Goal: Task Accomplishment & Management: Complete application form

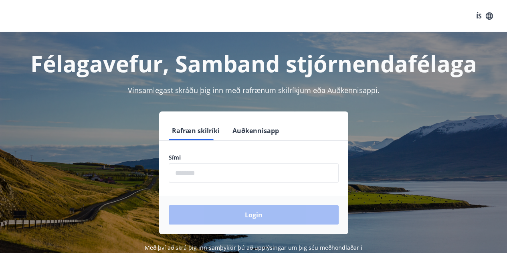
click at [225, 174] on input "phone" at bounding box center [254, 173] width 170 height 20
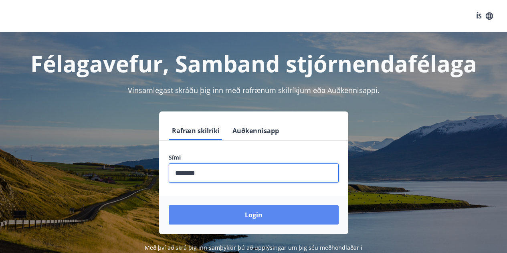
type input "********"
click at [231, 216] on button "Login" at bounding box center [254, 214] width 170 height 19
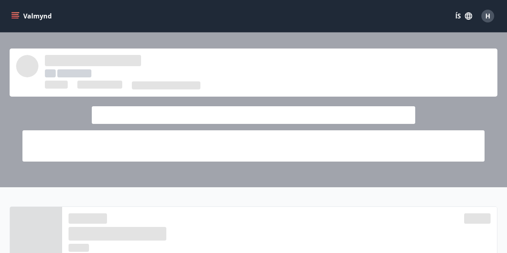
click at [12, 15] on icon "menu" at bounding box center [15, 16] width 8 height 8
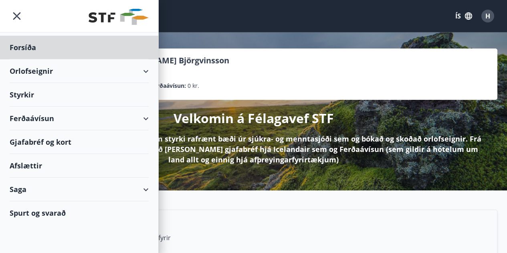
click at [19, 96] on div "Styrkir" at bounding box center [79, 95] width 139 height 24
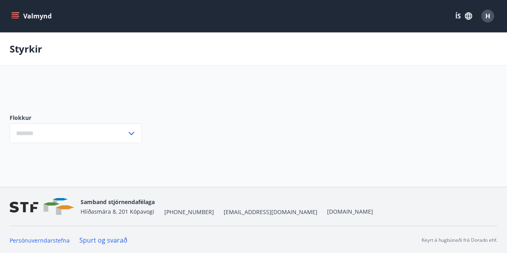
type input "***"
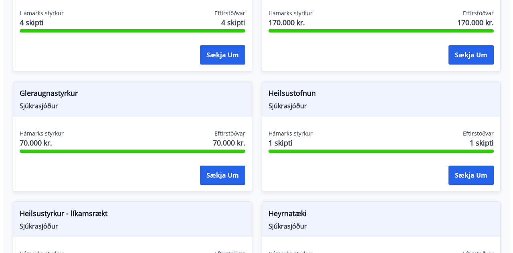
scroll to position [400, 0]
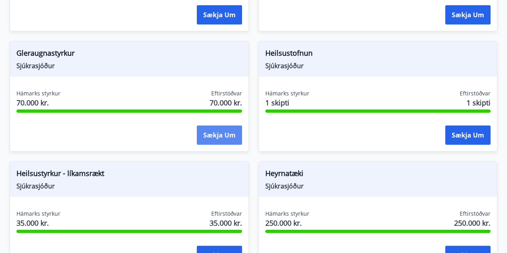
click at [229, 139] on button "Sækja um" at bounding box center [219, 134] width 45 height 19
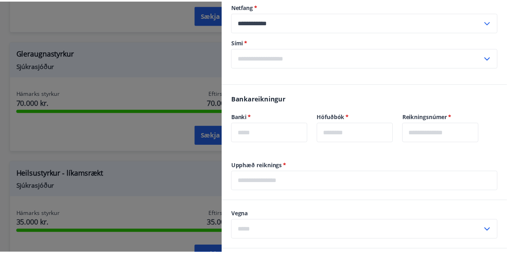
scroll to position [0, 0]
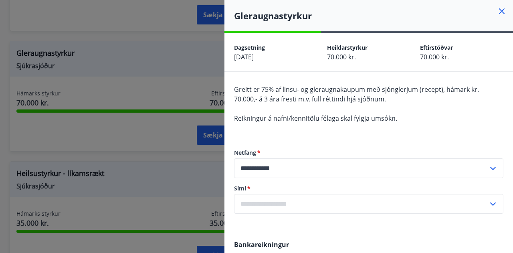
click at [497, 14] on icon at bounding box center [502, 11] width 10 height 10
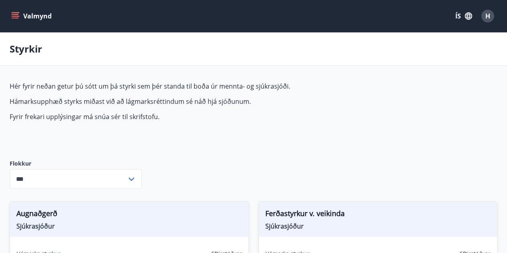
click at [12, 11] on button "Valmynd" at bounding box center [32, 16] width 45 height 14
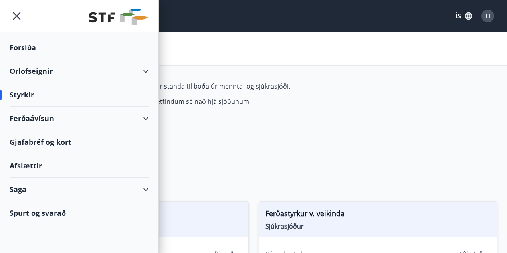
click at [149, 188] on icon at bounding box center [146, 190] width 10 height 10
click at [143, 116] on icon at bounding box center [146, 119] width 10 height 10
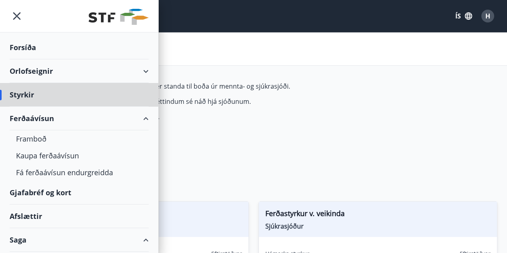
click at [28, 48] on div "Forsíða" at bounding box center [79, 48] width 139 height 24
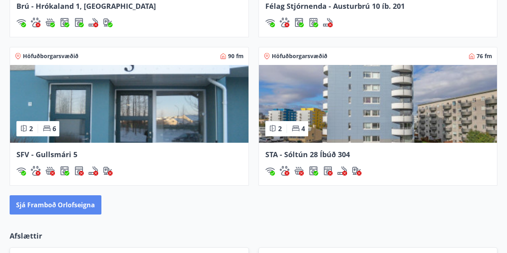
scroll to position [841, 0]
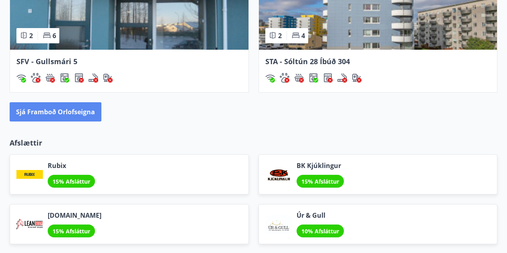
click at [55, 113] on button "Sjá framboð orlofseigna" at bounding box center [56, 111] width 92 height 19
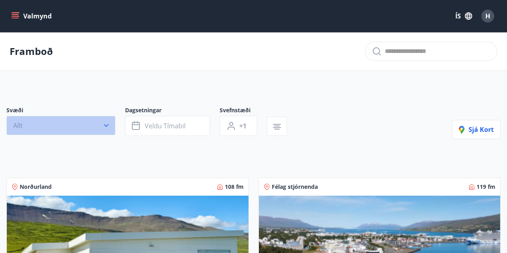
click at [102, 126] on icon "button" at bounding box center [106, 125] width 8 height 8
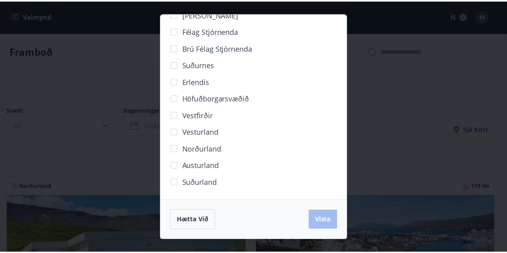
scroll to position [68, 0]
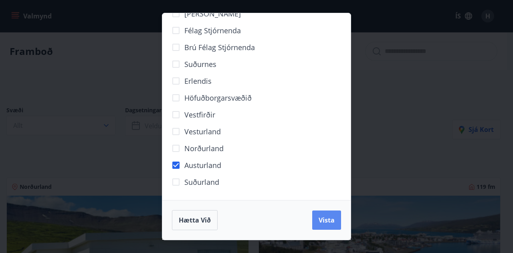
click at [326, 223] on span "Vista" at bounding box center [326, 219] width 16 height 9
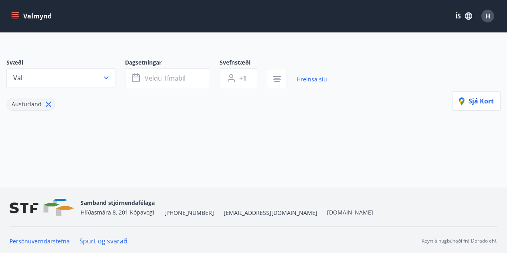
scroll to position [50, 0]
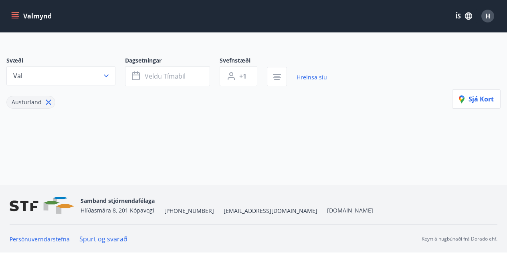
click at [46, 101] on icon at bounding box center [48, 102] width 5 height 5
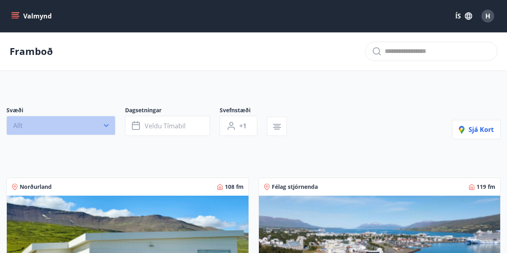
click at [108, 127] on icon "button" at bounding box center [106, 125] width 8 height 8
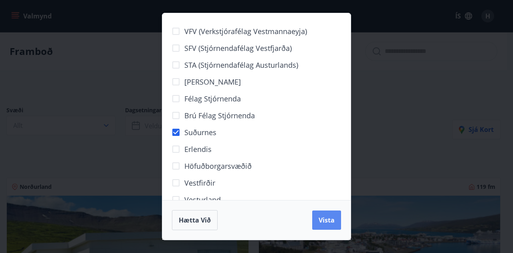
click at [327, 222] on span "Vista" at bounding box center [326, 219] width 16 height 9
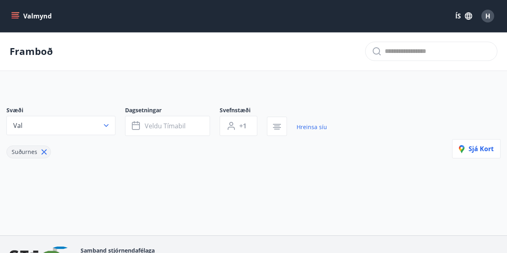
click at [41, 151] on icon at bounding box center [44, 151] width 9 height 9
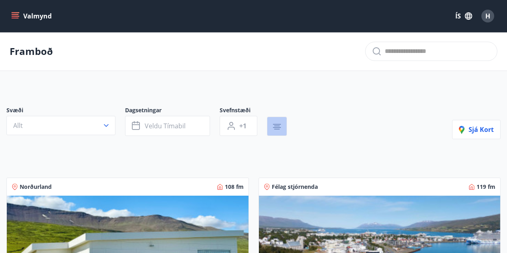
click at [278, 126] on icon "button" at bounding box center [277, 125] width 6 height 1
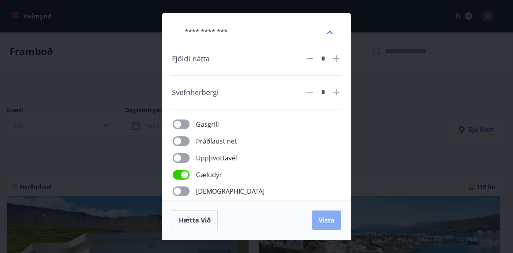
click at [324, 220] on span "Vista" at bounding box center [326, 219] width 16 height 9
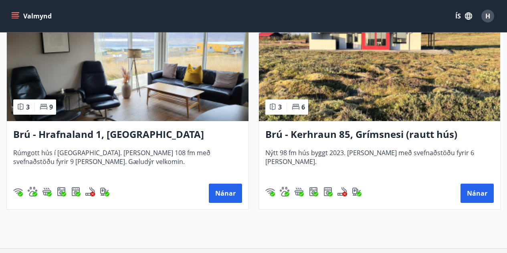
scroll to position [160, 0]
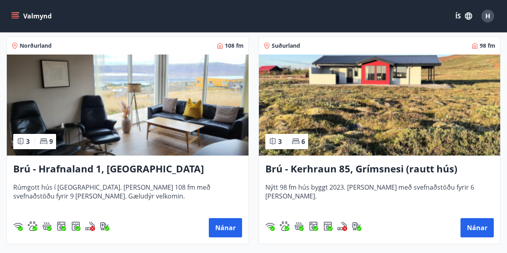
click at [330, 169] on h3 "Brú - Kerhraun 85, Grímsnesi (rautt hús) (gæludýr velkomin)" at bounding box center [379, 169] width 229 height 14
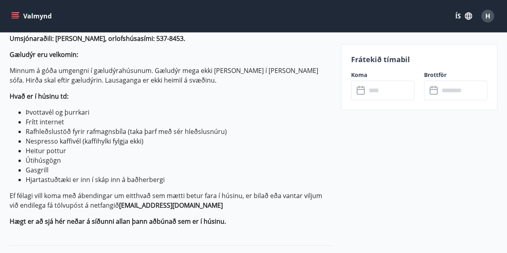
scroll to position [441, 0]
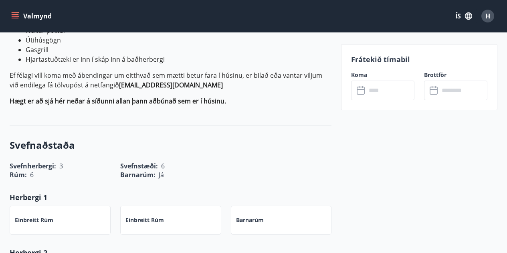
click at [385, 93] on input "text" at bounding box center [390, 90] width 48 height 20
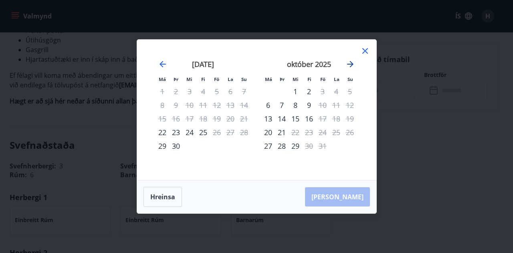
click at [350, 65] on icon "Move forward to switch to the next month." at bounding box center [350, 64] width 10 height 10
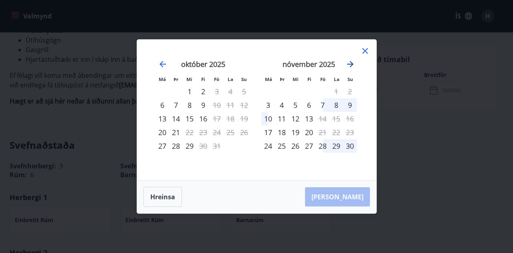
click at [350, 65] on icon "Move forward to switch to the next month." at bounding box center [350, 64] width 10 height 10
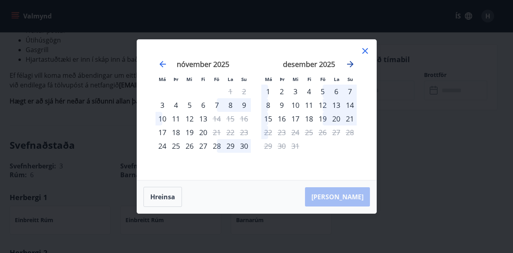
click at [350, 65] on icon "Move forward to switch to the next month." at bounding box center [350, 64] width 10 height 10
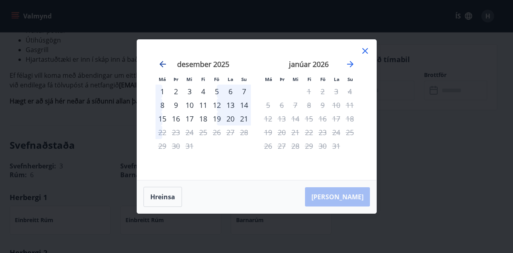
click at [163, 66] on icon "Move backward to switch to the previous month." at bounding box center [163, 64] width 10 height 10
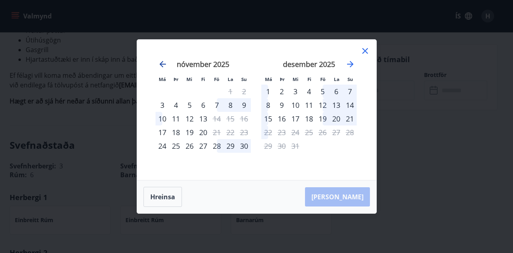
click at [163, 66] on icon "Move backward to switch to the previous month." at bounding box center [163, 64] width 10 height 10
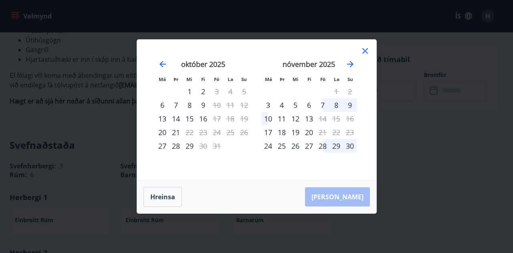
click at [324, 105] on div "7" at bounding box center [323, 105] width 14 height 14
click at [266, 119] on div "10" at bounding box center [268, 119] width 14 height 14
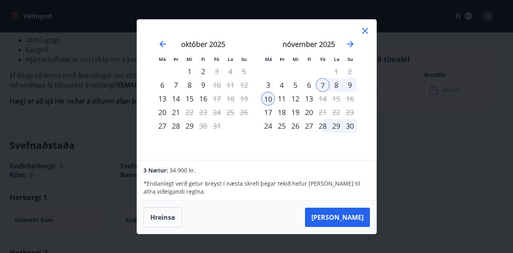
click at [364, 30] on icon at bounding box center [365, 31] width 6 height 6
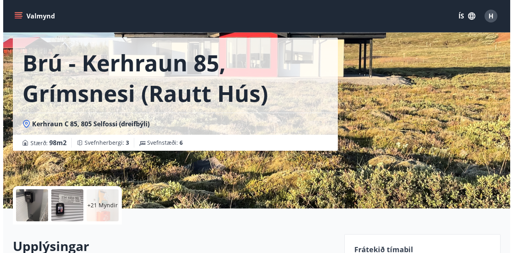
scroll to position [0, 0]
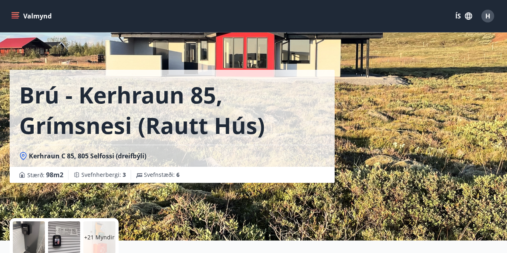
click at [98, 233] on p "+21 Myndir" at bounding box center [99, 237] width 30 height 8
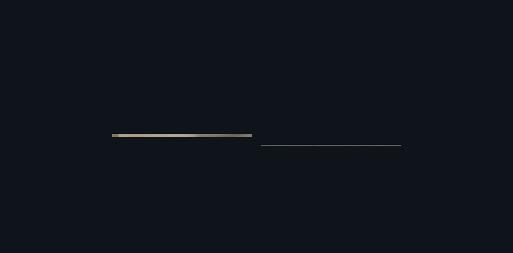
scroll to position [1609, 0]
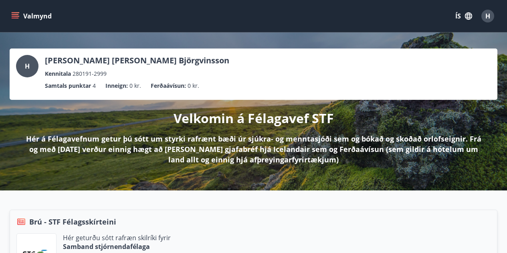
click at [18, 16] on icon "menu" at bounding box center [16, 16] width 9 height 1
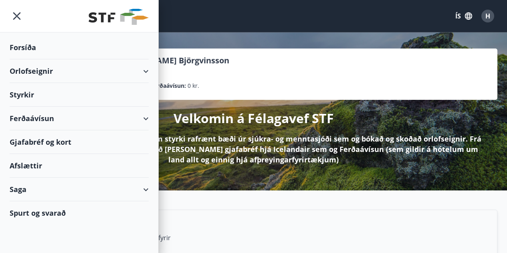
click at [42, 100] on div "Styrkir" at bounding box center [79, 95] width 139 height 24
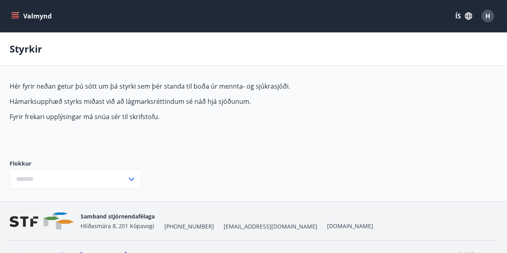
type input "***"
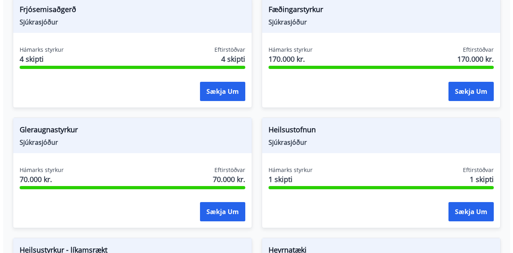
scroll to position [360, 0]
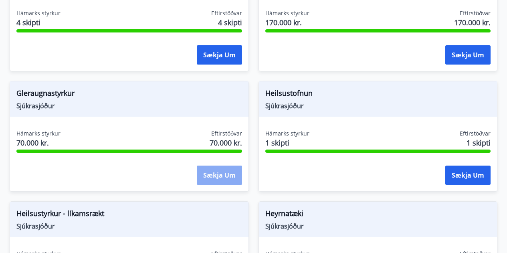
click at [216, 174] on button "Sækja um" at bounding box center [219, 174] width 45 height 19
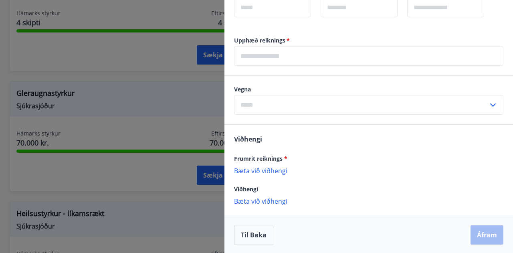
scroll to position [272, 0]
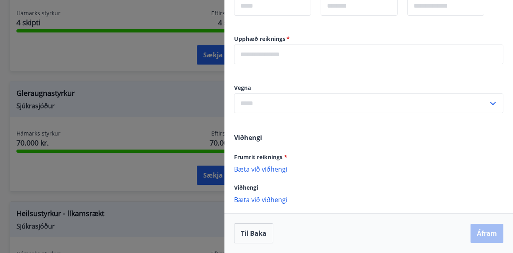
click at [490, 103] on icon at bounding box center [493, 103] width 6 height 3
click at [488, 103] on icon at bounding box center [493, 104] width 10 height 10
click at [403, 146] on div "[PERSON_NAME] reiknings * [PERSON_NAME] við viðhengi {error_attachment_undefine…" at bounding box center [368, 168] width 288 height 90
